Goal: Task Accomplishment & Management: Manage account settings

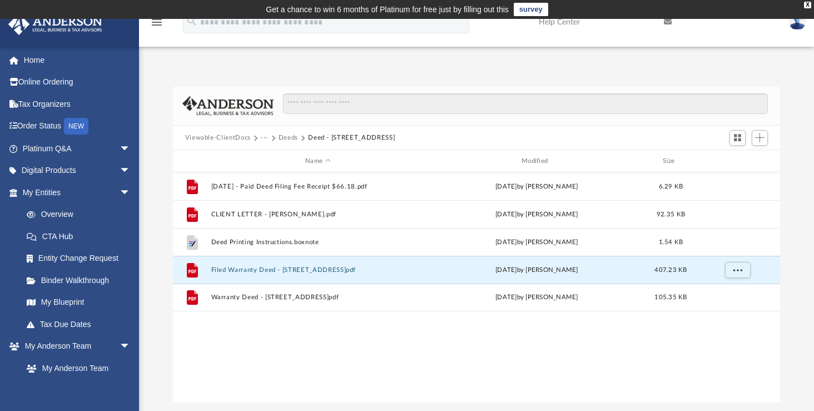
scroll to position [245, 599]
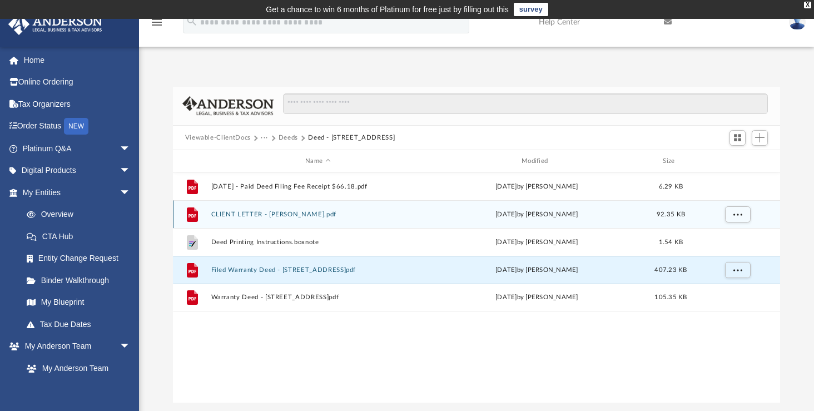
click at [292, 215] on button "CLIENT LETTER - [PERSON_NAME].pdf" at bounding box center [318, 214] width 214 height 7
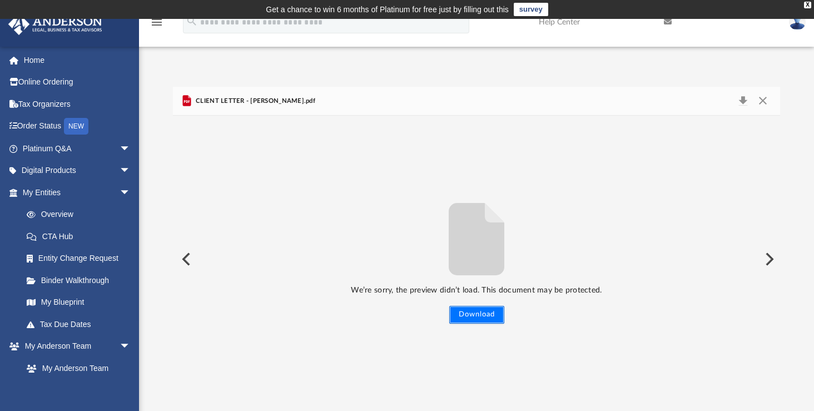
click at [489, 316] on button "Download" at bounding box center [476, 315] width 55 height 18
click at [763, 100] on button "Close" at bounding box center [763, 101] width 20 height 16
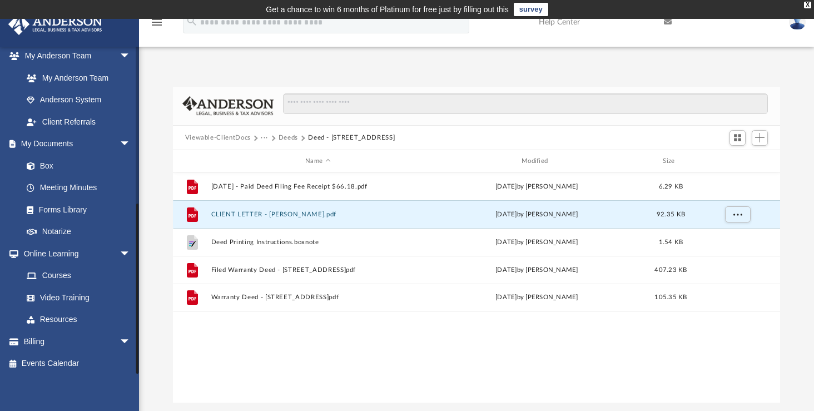
scroll to position [294, 0]
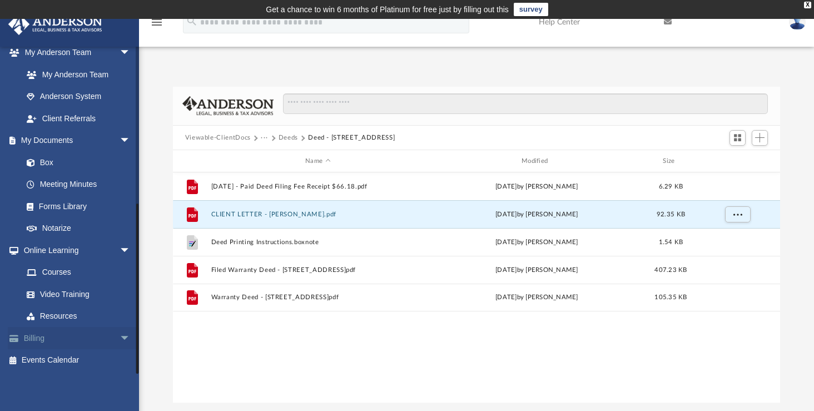
click at [68, 340] on link "Billing arrow_drop_down" at bounding box center [78, 338] width 140 height 22
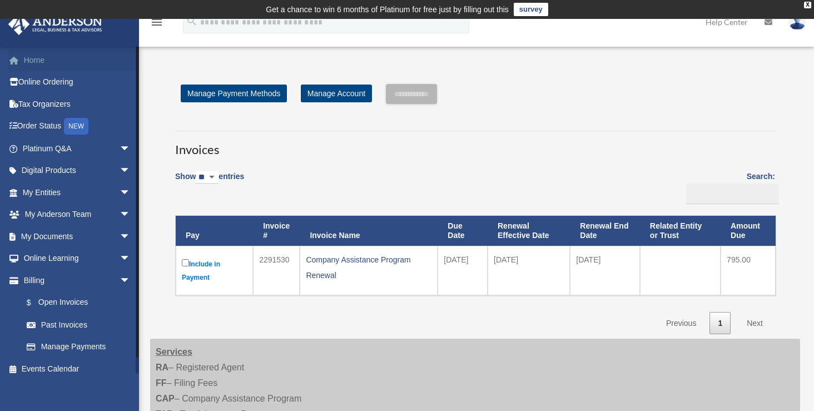
click at [51, 64] on link "Home" at bounding box center [78, 60] width 140 height 22
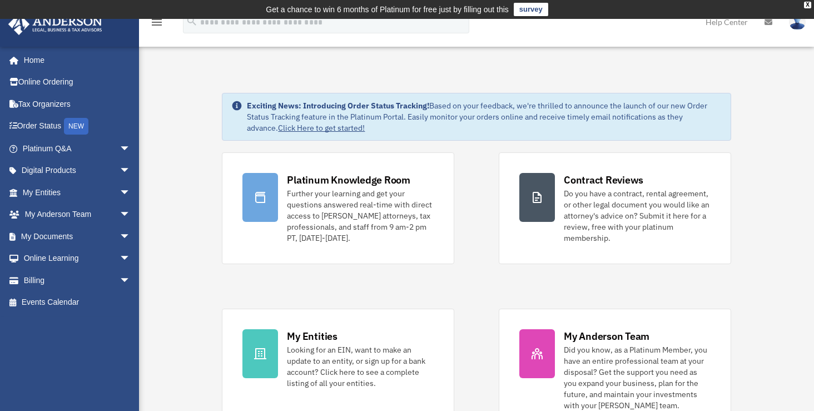
click at [795, 22] on img at bounding box center [797, 22] width 17 height 16
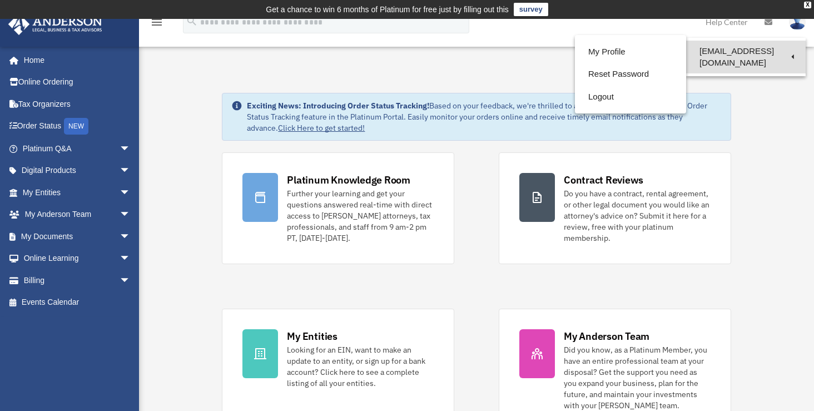
click at [729, 52] on link "[EMAIL_ADDRESS][DOMAIN_NAME]" at bounding box center [746, 57] width 120 height 33
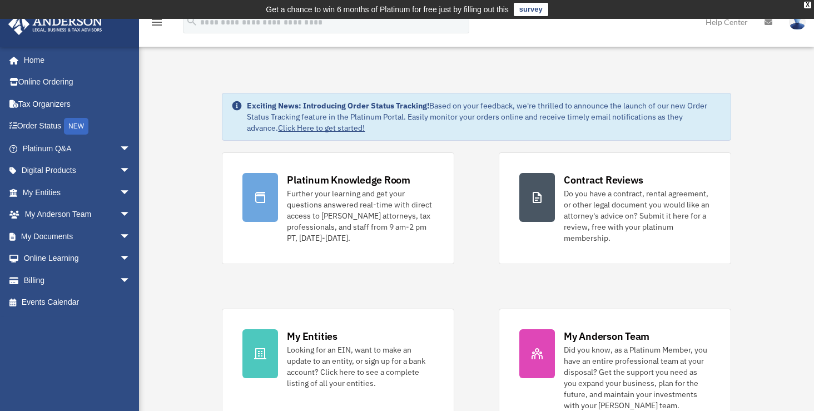
click at [800, 26] on img at bounding box center [797, 22] width 17 height 16
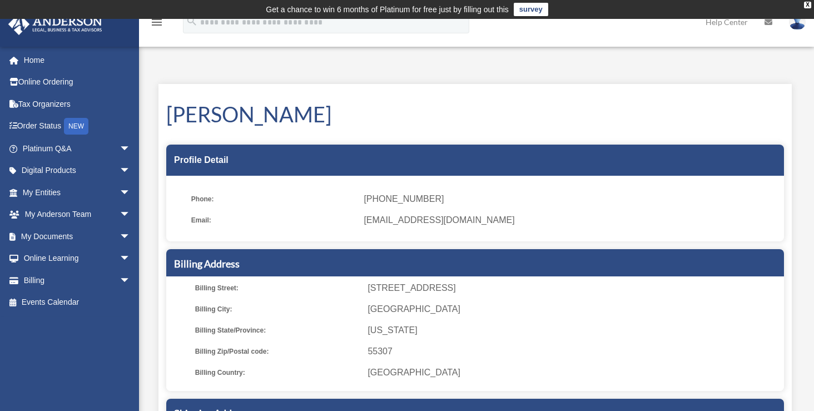
click at [792, 23] on img at bounding box center [797, 22] width 17 height 16
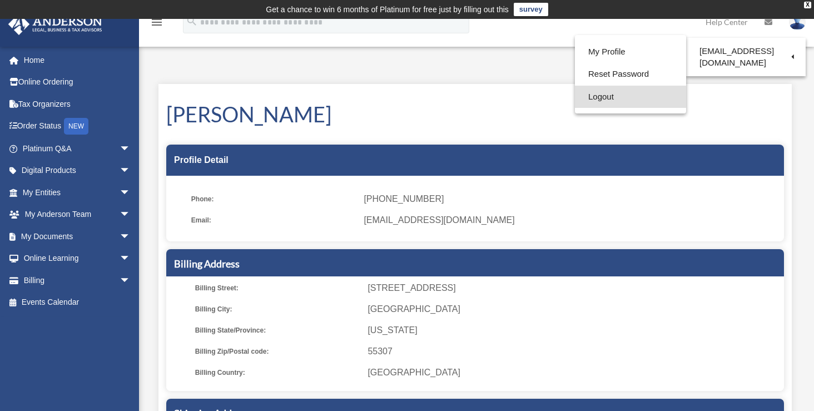
click at [617, 95] on link "Logout" at bounding box center [630, 97] width 111 height 23
